Goal: Task Accomplishment & Management: Manage account settings

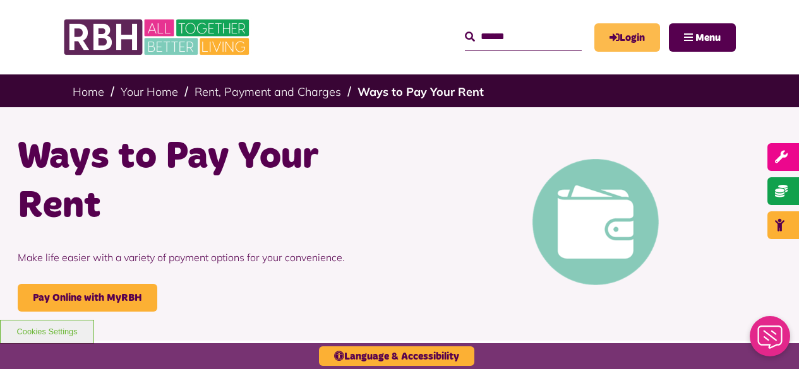
click at [639, 34] on link "Login" at bounding box center [627, 37] width 66 height 28
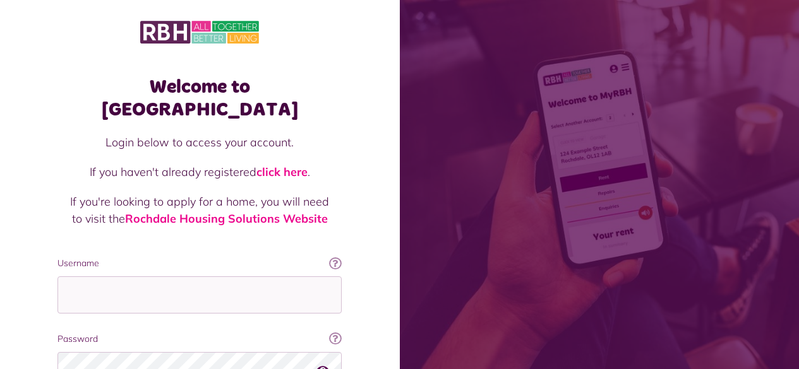
scroll to position [116, 0]
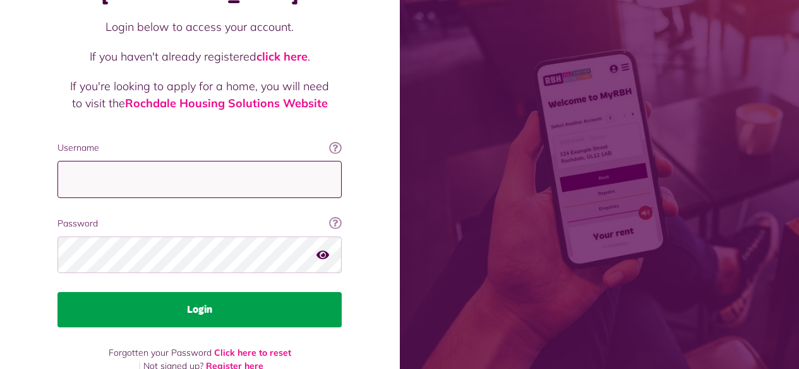
type input "**********"
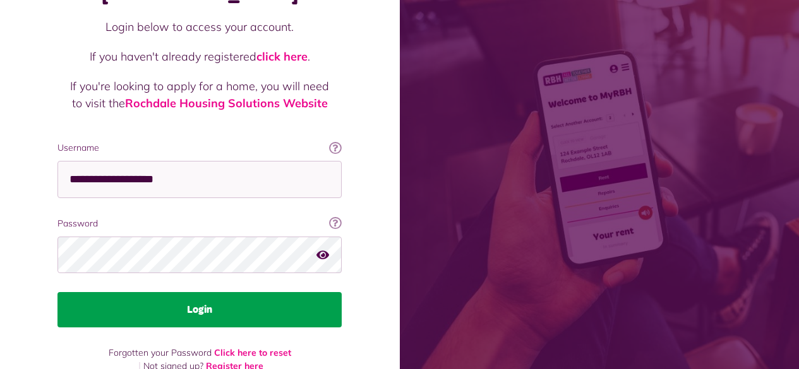
click at [186, 292] on button "Login" at bounding box center [199, 309] width 284 height 35
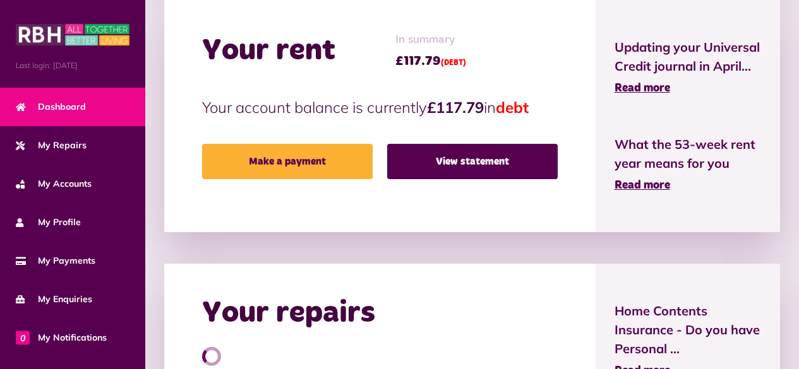
scroll to position [442, 0]
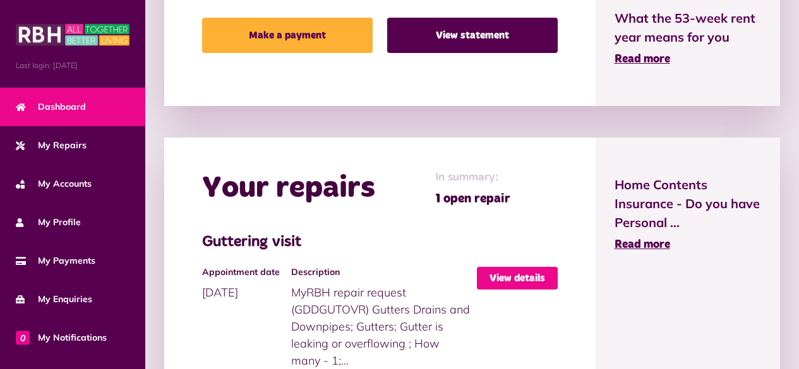
click at [504, 275] on link "View details" at bounding box center [517, 278] width 81 height 23
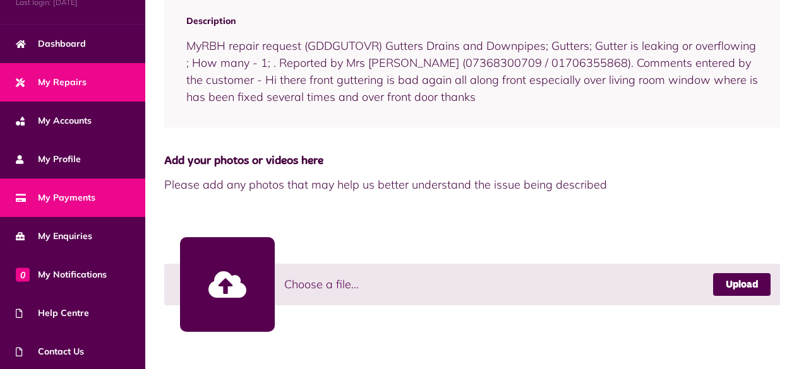
scroll to position [141, 0]
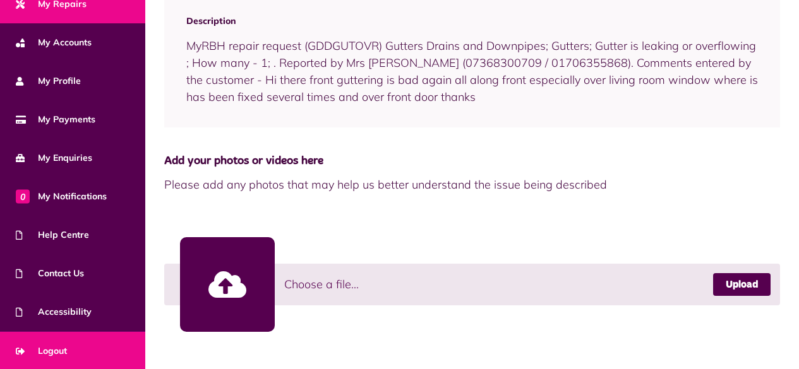
click at [52, 351] on span "Logout" at bounding box center [41, 351] width 51 height 13
